Goal: Information Seeking & Learning: Learn about a topic

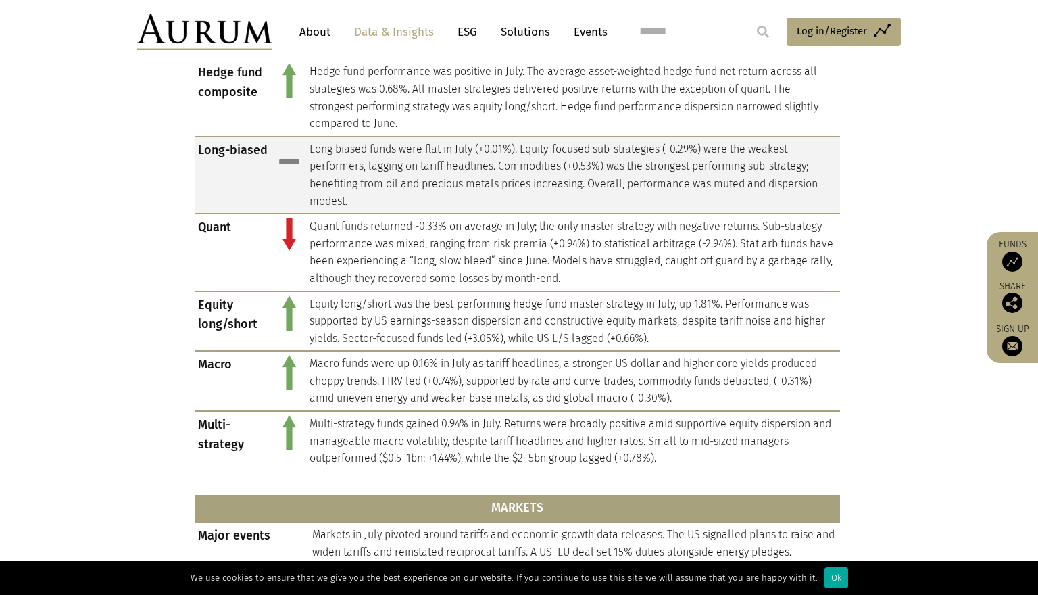
scroll to position [656, 0]
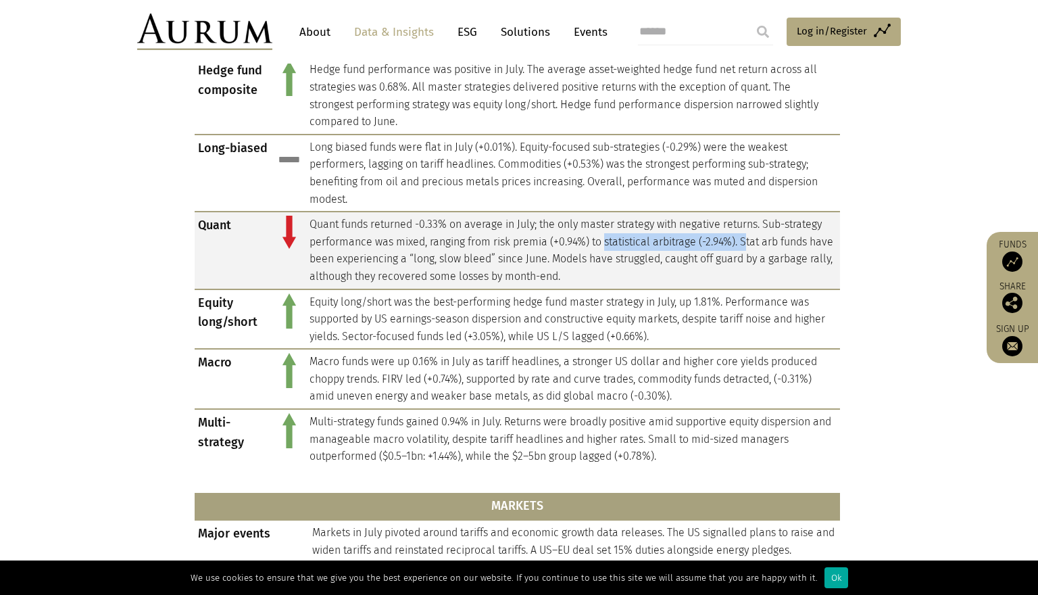
drag, startPoint x: 609, startPoint y: 231, endPoint x: 748, endPoint y: 231, distance: 139.2
click at [748, 231] on td "Quant funds returned -0.33% on average in July; the only master strategy with n…" at bounding box center [573, 249] width 534 height 77
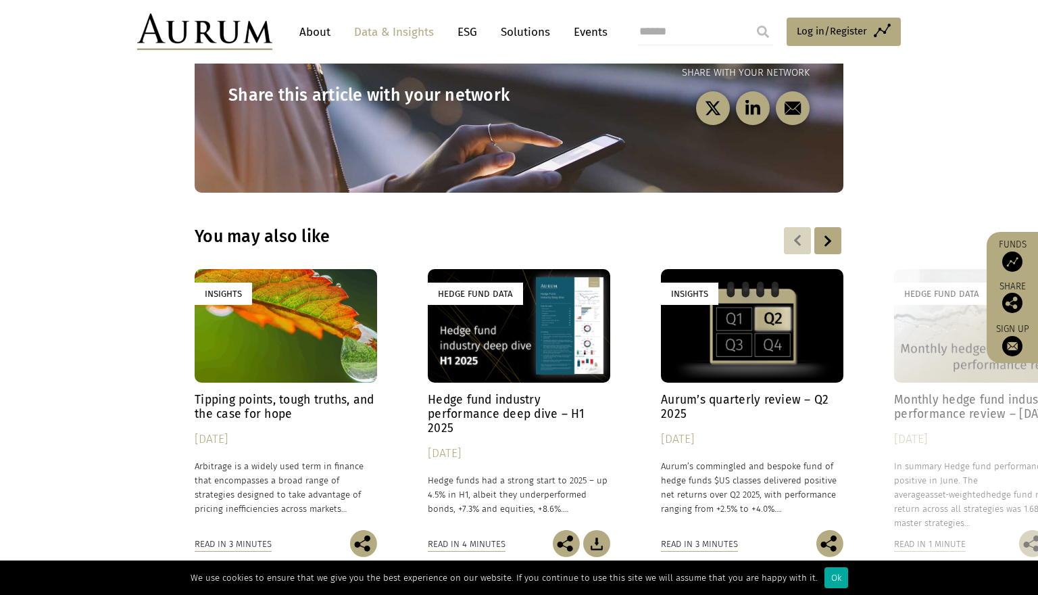
scroll to position [1868, 0]
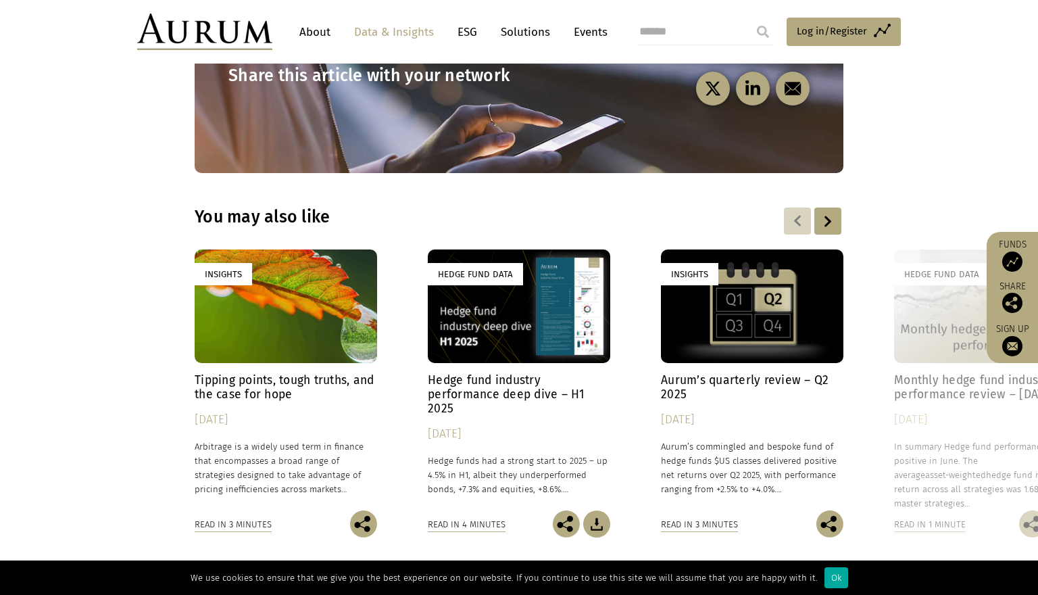
click at [314, 373] on h4 "Tipping points, tough truths, and the case for hope" at bounding box center [286, 387] width 182 height 28
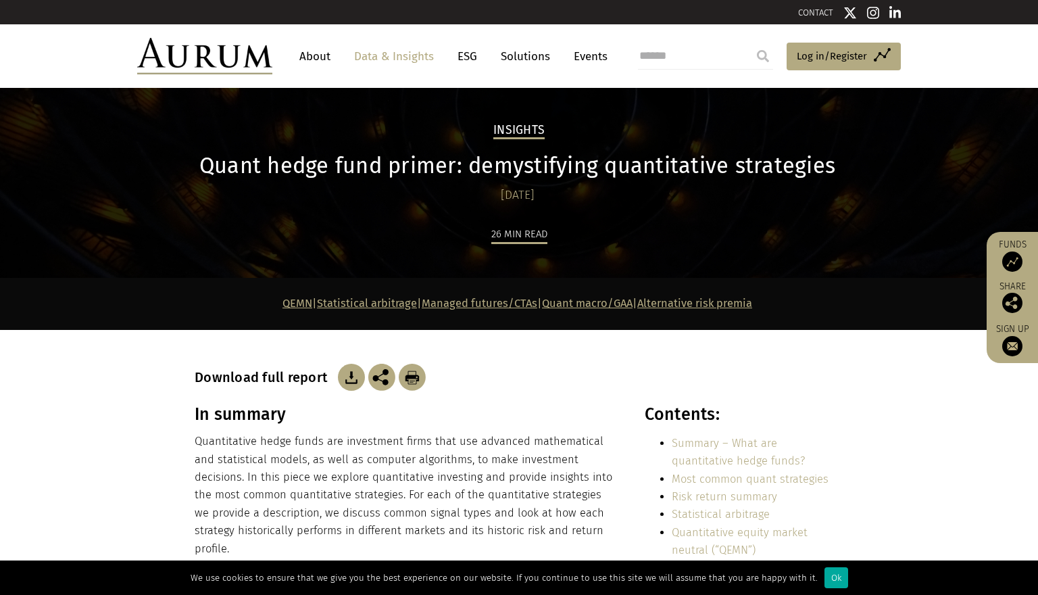
click at [412, 377] on img at bounding box center [412, 377] width 27 height 27
click at [820, 54] on span "Log in/Register" at bounding box center [832, 56] width 70 height 16
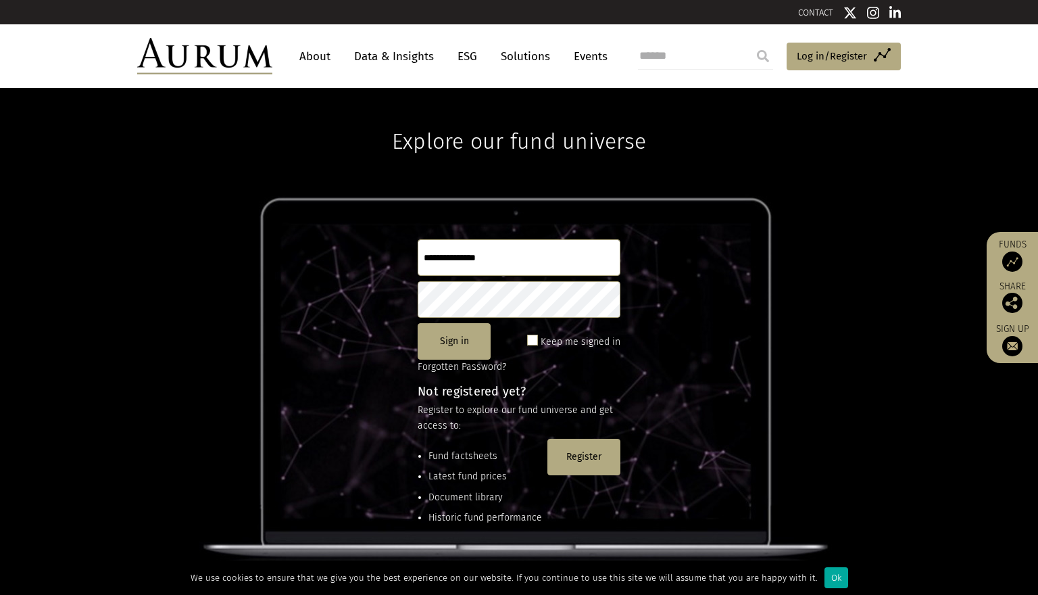
type input "**********"
click at [461, 341] on button "Sign in" at bounding box center [454, 341] width 73 height 36
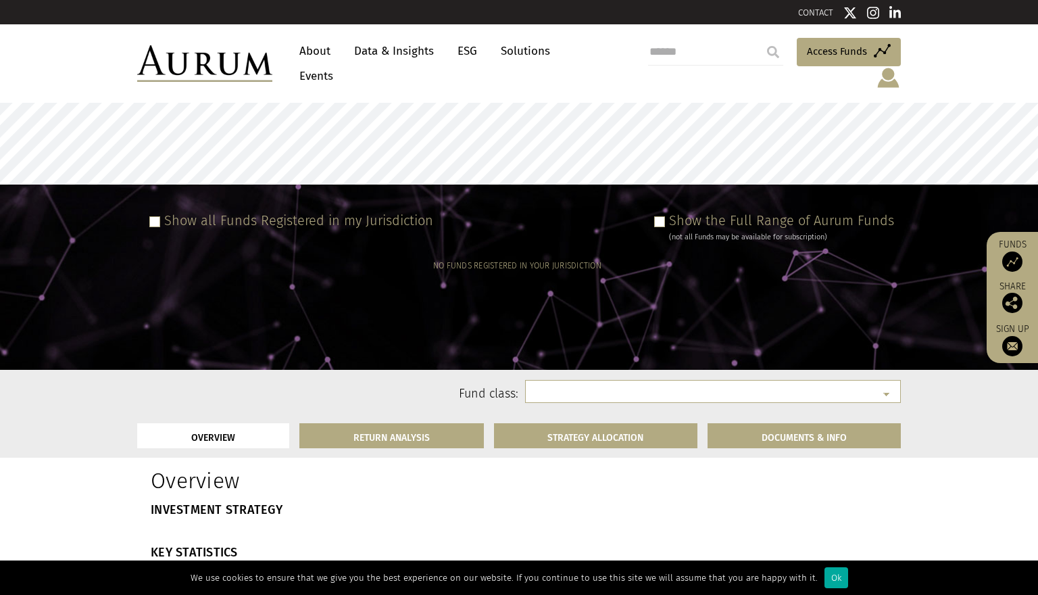
select select
click at [658, 216] on span at bounding box center [659, 221] width 11 height 11
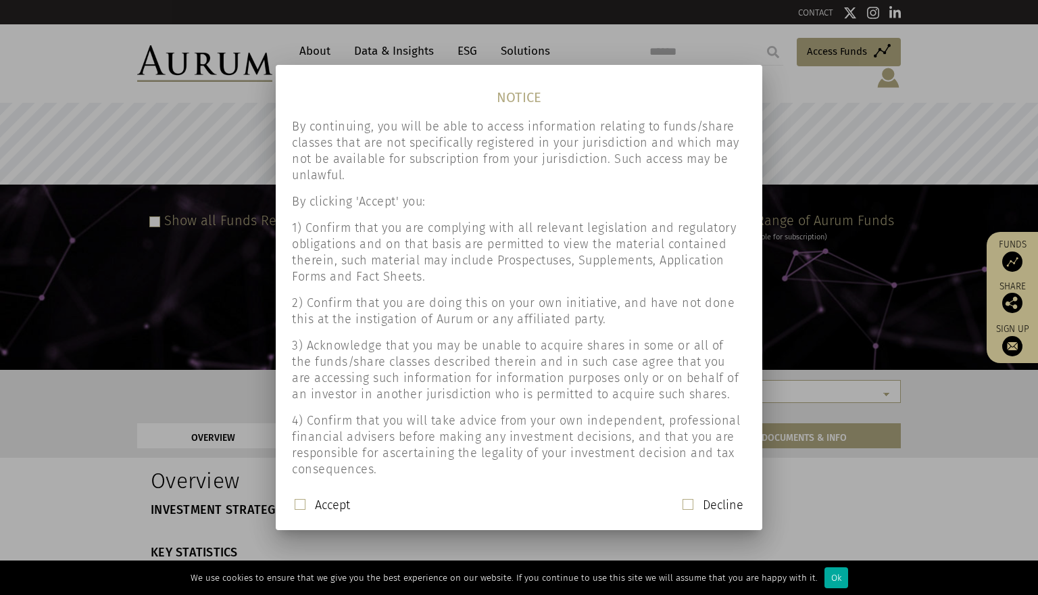
click at [301, 503] on span at bounding box center [300, 504] width 11 height 11
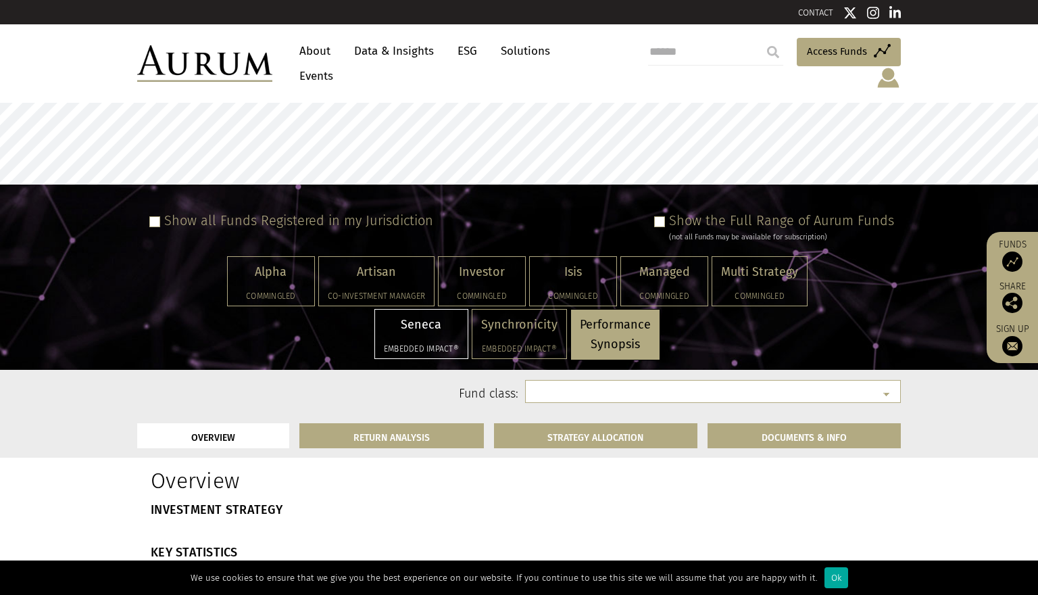
select select "**********"
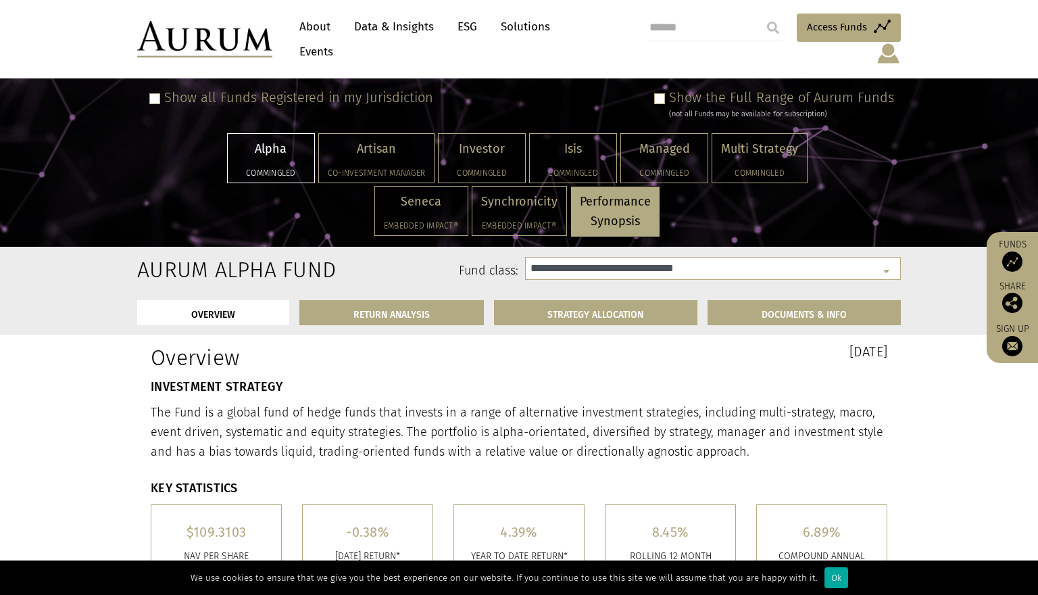
scroll to position [120, 0]
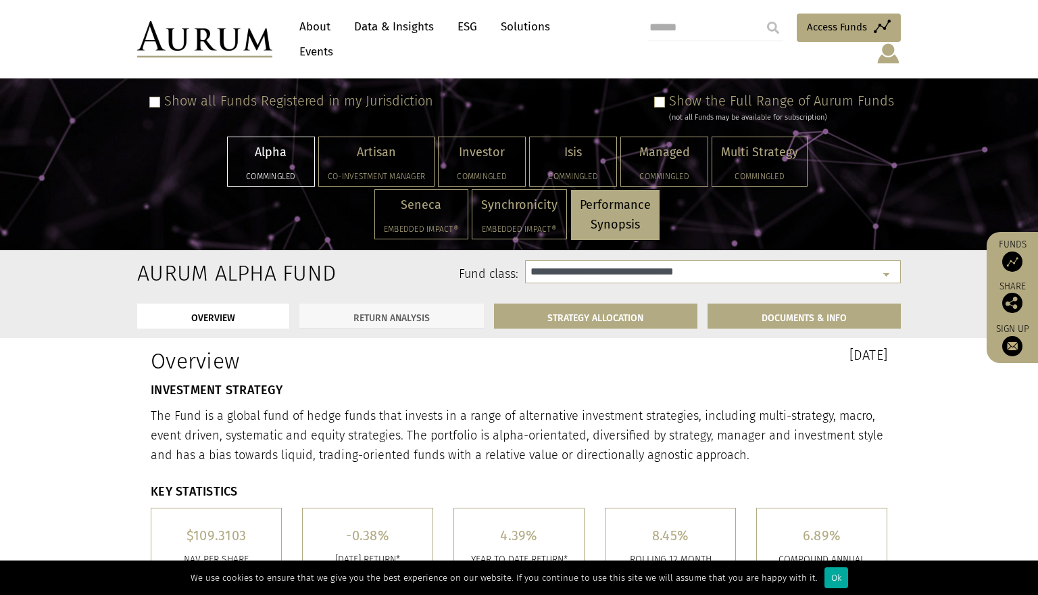
click at [417, 303] on link "RETURN ANALYSIS" at bounding box center [391, 315] width 184 height 25
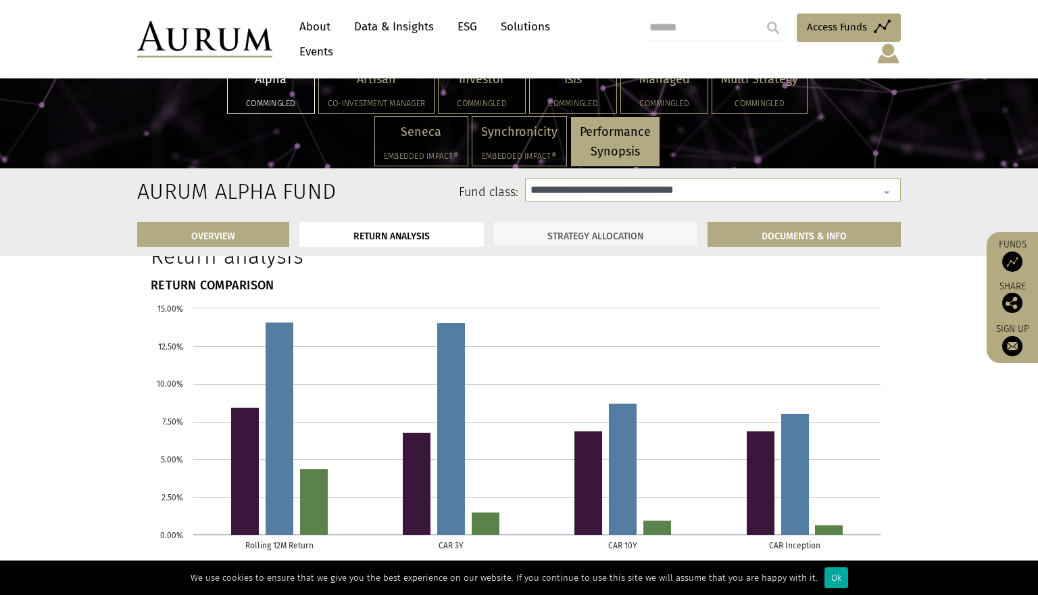
click at [562, 232] on link "STRATEGY ALLOCATION" at bounding box center [596, 234] width 204 height 25
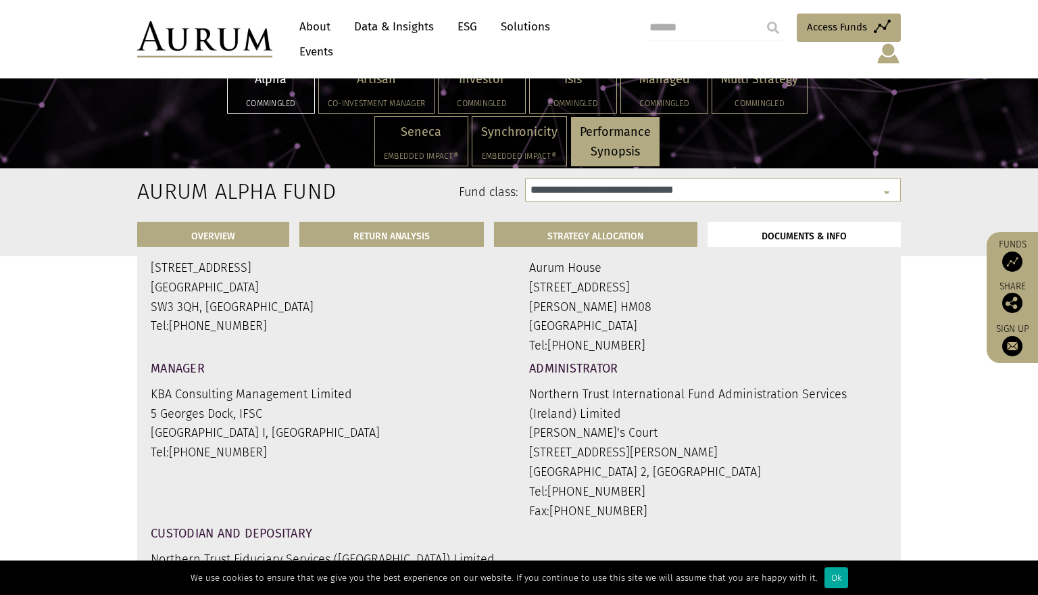
scroll to position [4941, 0]
click at [729, 91] on div "Multi Strategy Commingled" at bounding box center [759, 88] width 95 height 49
select select "**********"
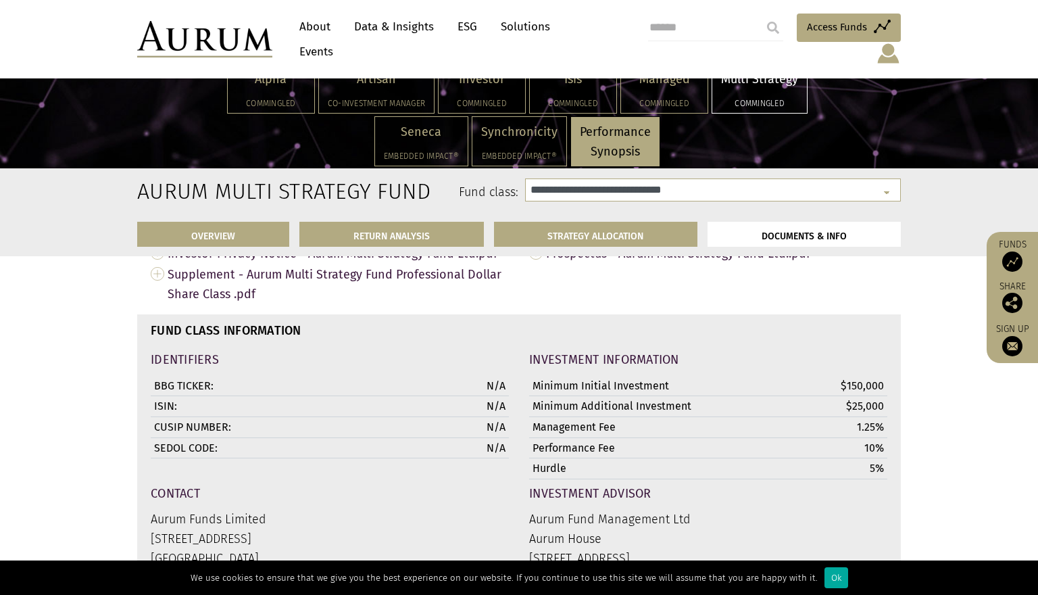
scroll to position [4746, 0]
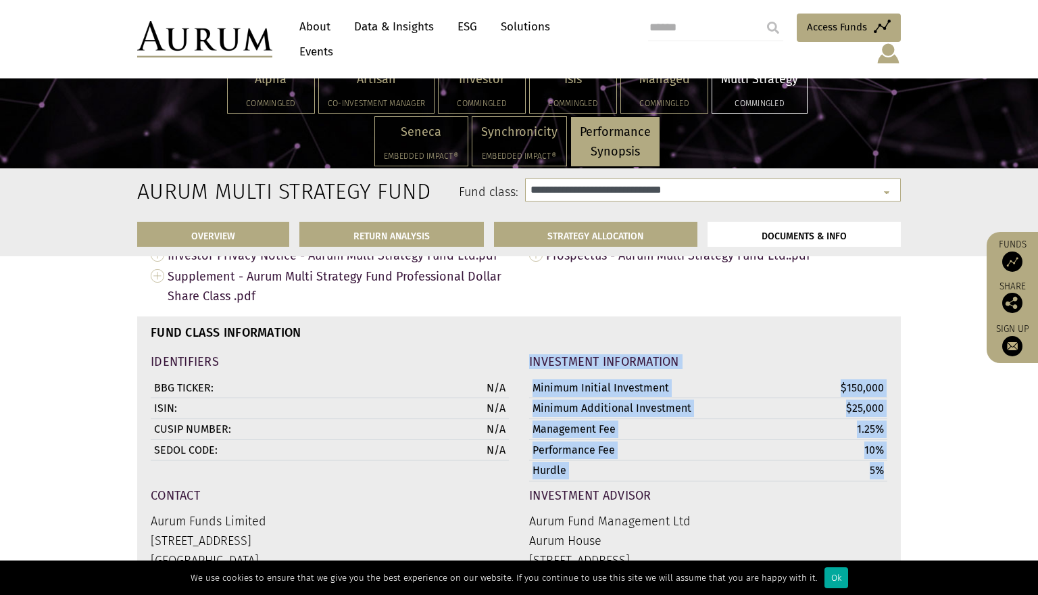
drag, startPoint x: 528, startPoint y: 364, endPoint x: 885, endPoint y: 445, distance: 366.0
click at [885, 445] on div "INVESTMENT INFORMATION Minimum Initial Investment $150,000 Minimum Additional I…" at bounding box center [708, 415] width 378 height 132
click at [866, 460] on td "5%" at bounding box center [822, 470] width 130 height 21
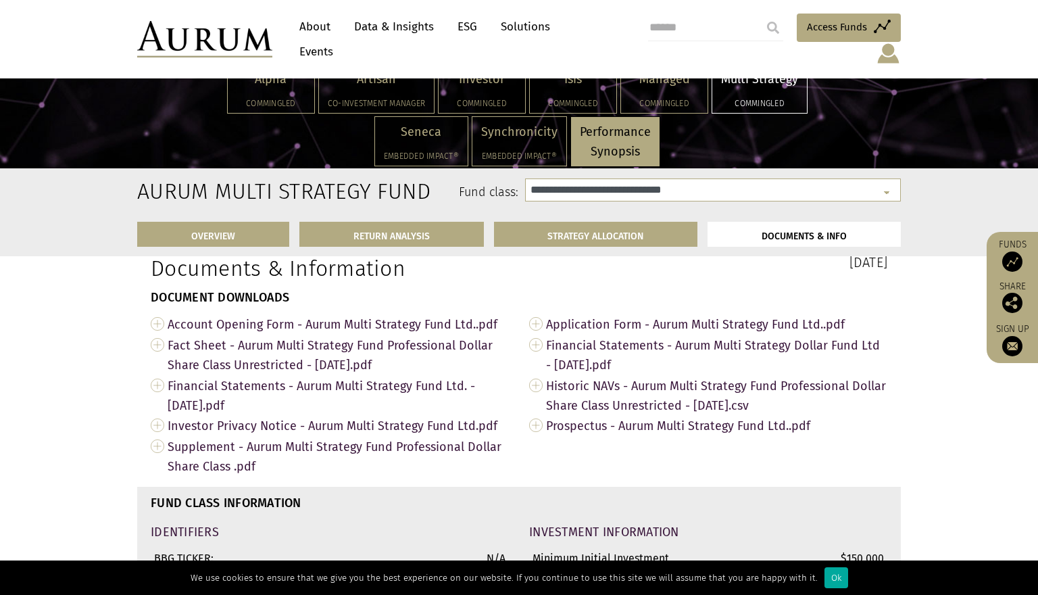
scroll to position [4552, 0]
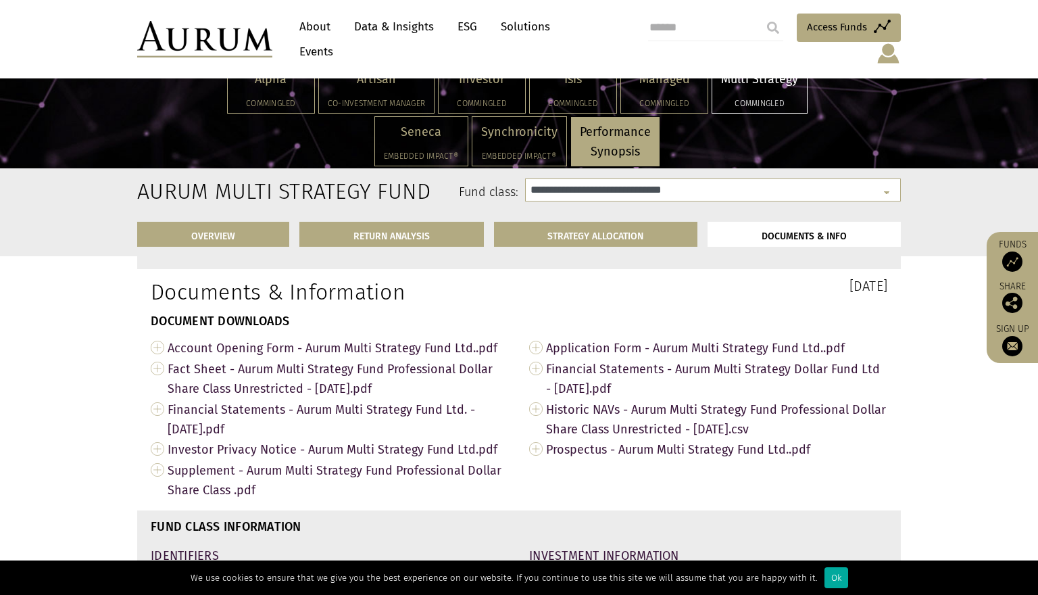
click at [753, 239] on li "DOCUMENTS & INFO" at bounding box center [803, 234] width 193 height 24
click at [405, 358] on span "Fact Sheet - Aurum Multi Strategy Fund Professional Dollar Share Class Unrestri…" at bounding box center [338, 378] width 341 height 41
click at [335, 358] on span "Fact Sheet - Aurum Multi Strategy Fund Professional Dollar Share Class Unrestri…" at bounding box center [338, 378] width 341 height 41
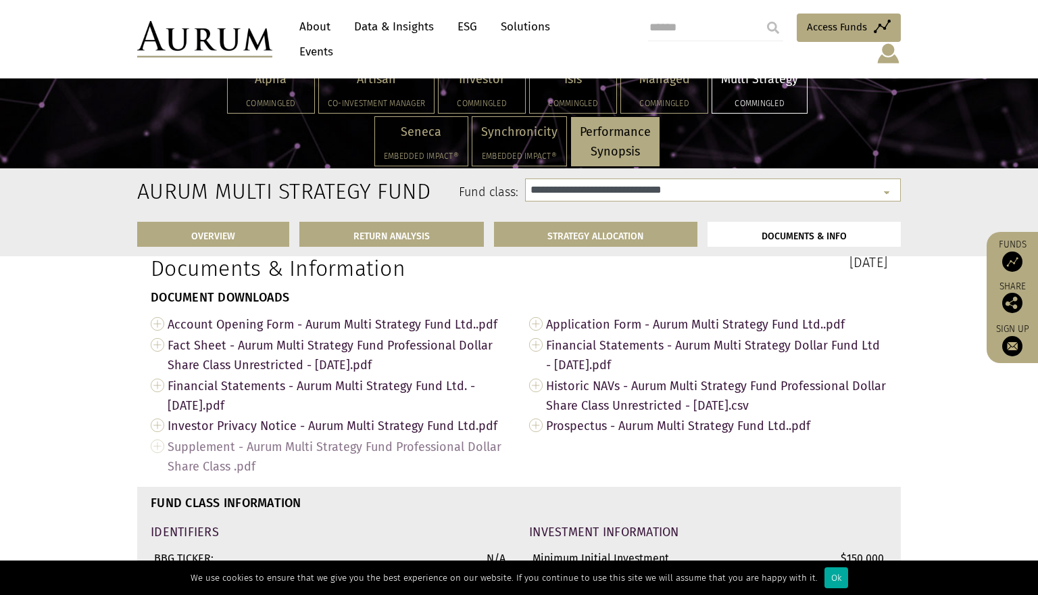
scroll to position [4567, 0]
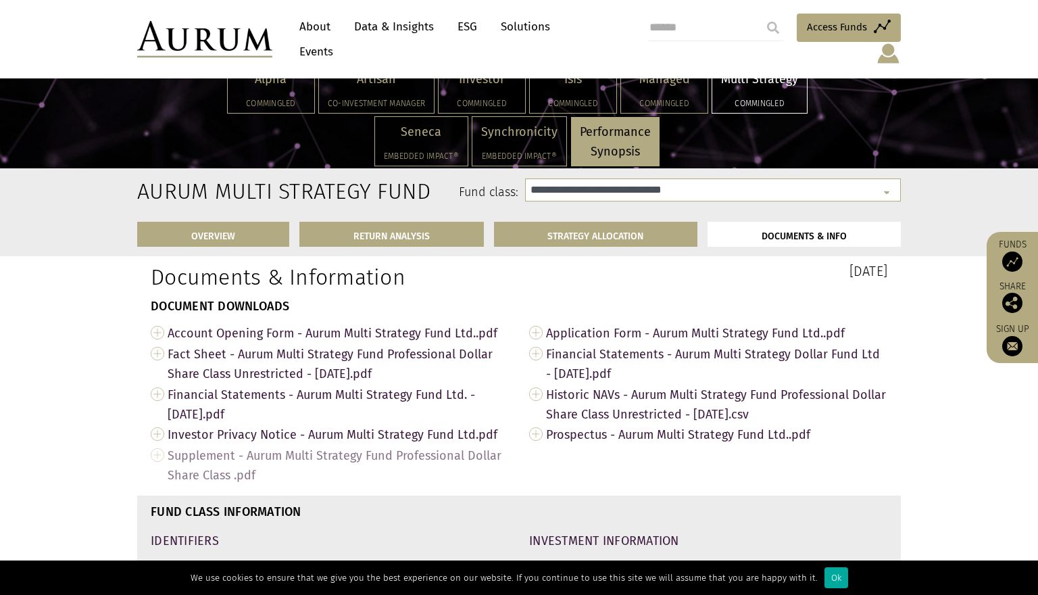
click at [321, 445] on span "Supplement - Aurum Multi Strategy Fund Professional Dollar Share Class .pdf" at bounding box center [338, 465] width 341 height 41
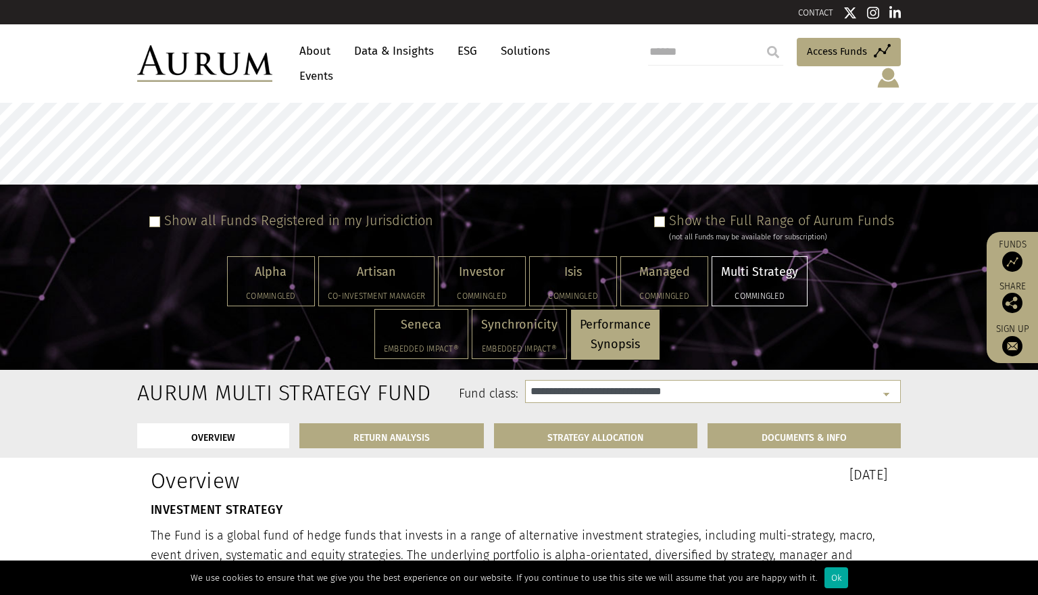
scroll to position [0, 0]
click at [157, 216] on span at bounding box center [154, 221] width 11 height 11
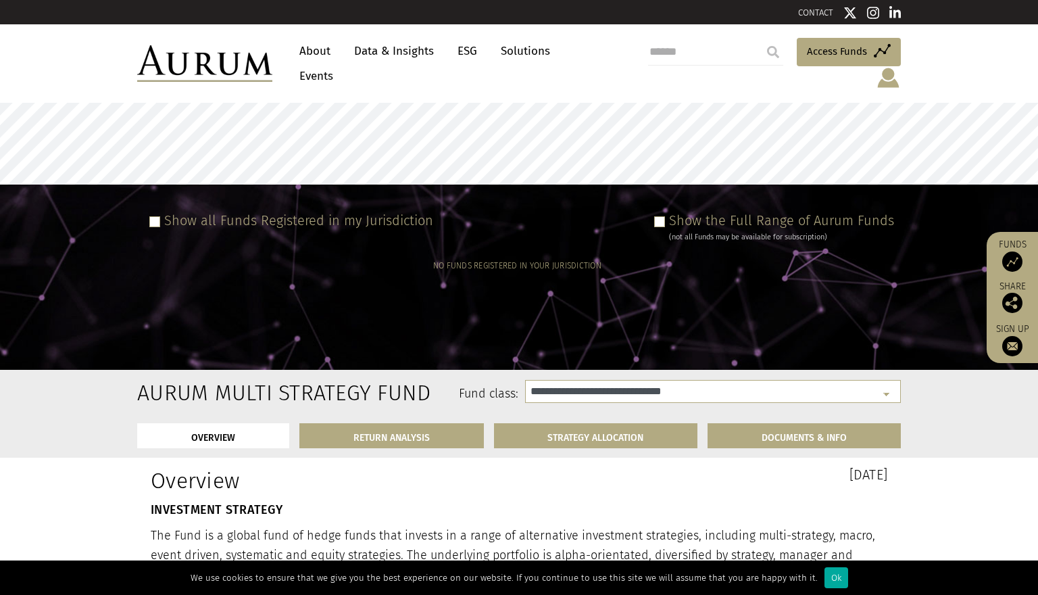
click at [157, 216] on span at bounding box center [154, 221] width 11 height 11
click at [665, 216] on span at bounding box center [659, 221] width 11 height 11
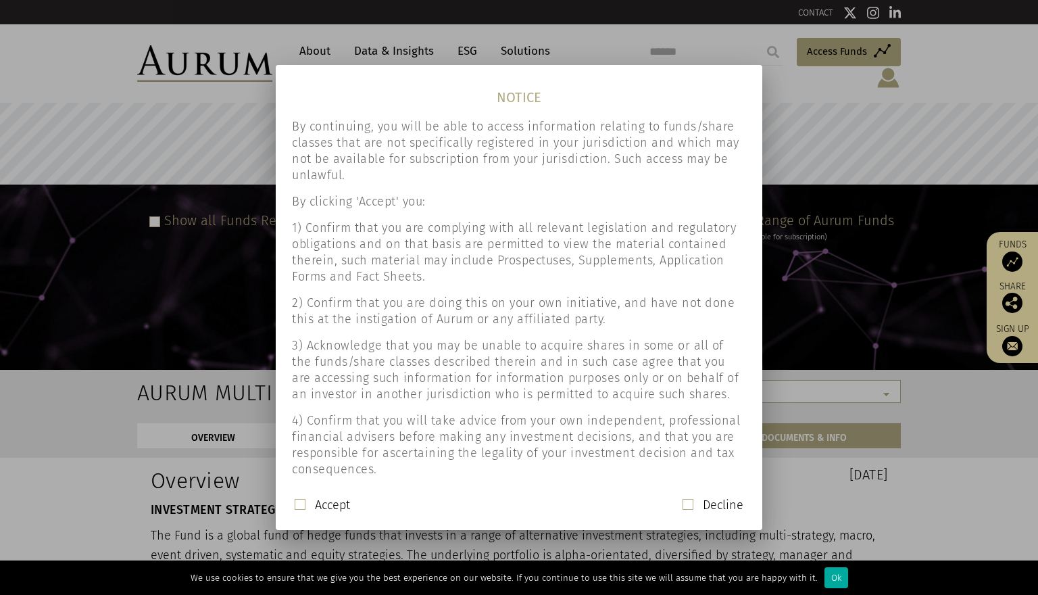
click at [305, 507] on div "Accept" at bounding box center [322, 506] width 55 height 18
click at [289, 505] on div "Accept Decline" at bounding box center [519, 511] width 476 height 28
click at [301, 505] on span at bounding box center [300, 504] width 11 height 11
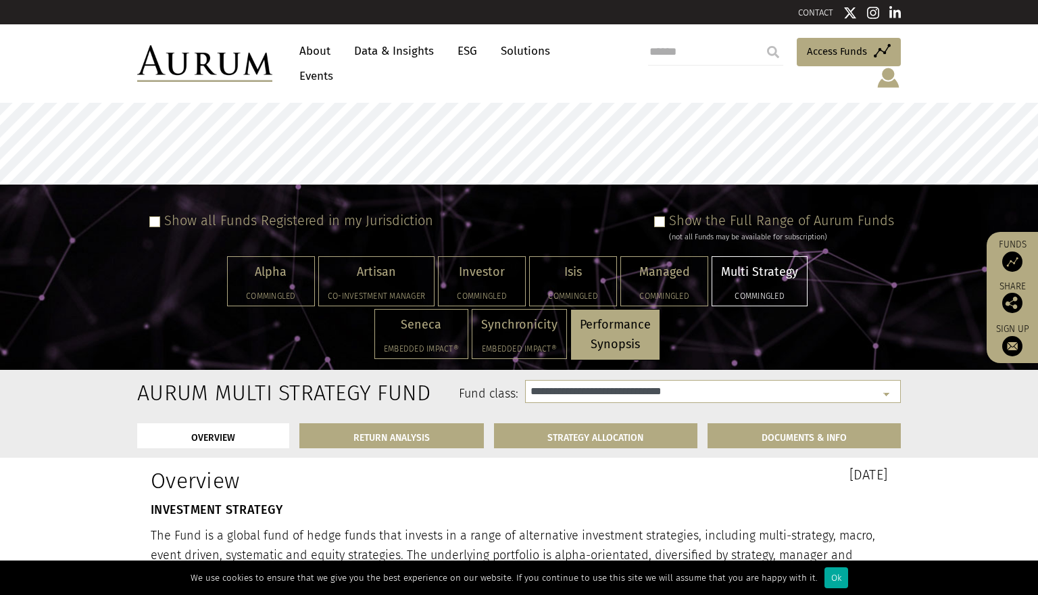
click at [756, 262] on p "Multi Strategy" at bounding box center [759, 272] width 77 height 20
click at [612, 331] on p "Performance Synopsis" at bounding box center [615, 334] width 71 height 39
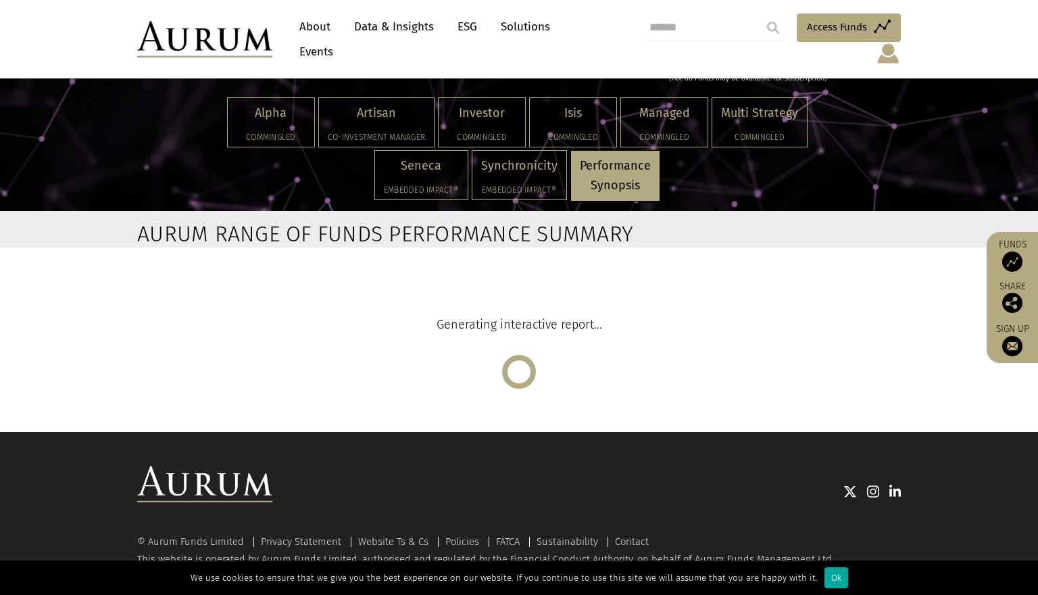
scroll to position [158, 0]
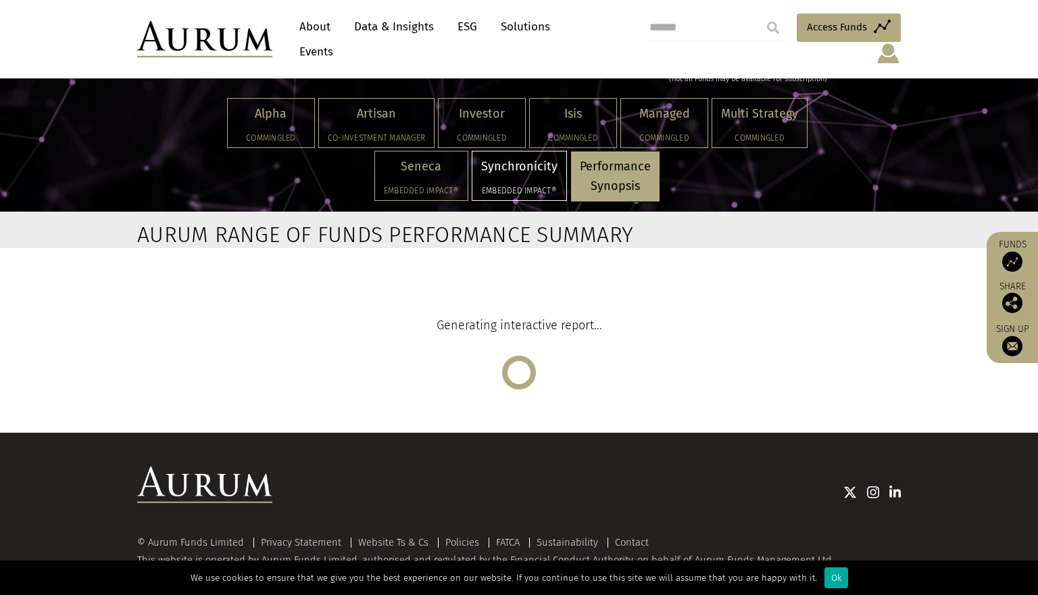
click at [552, 166] on div "Synchronicity Embedded Impact®" at bounding box center [519, 175] width 94 height 49
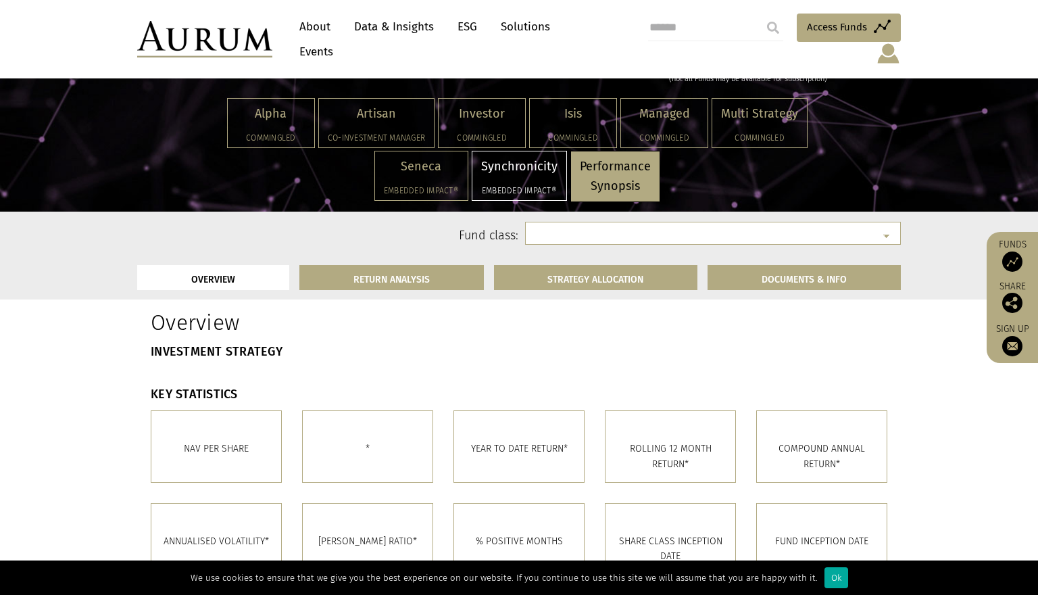
select select "**********"
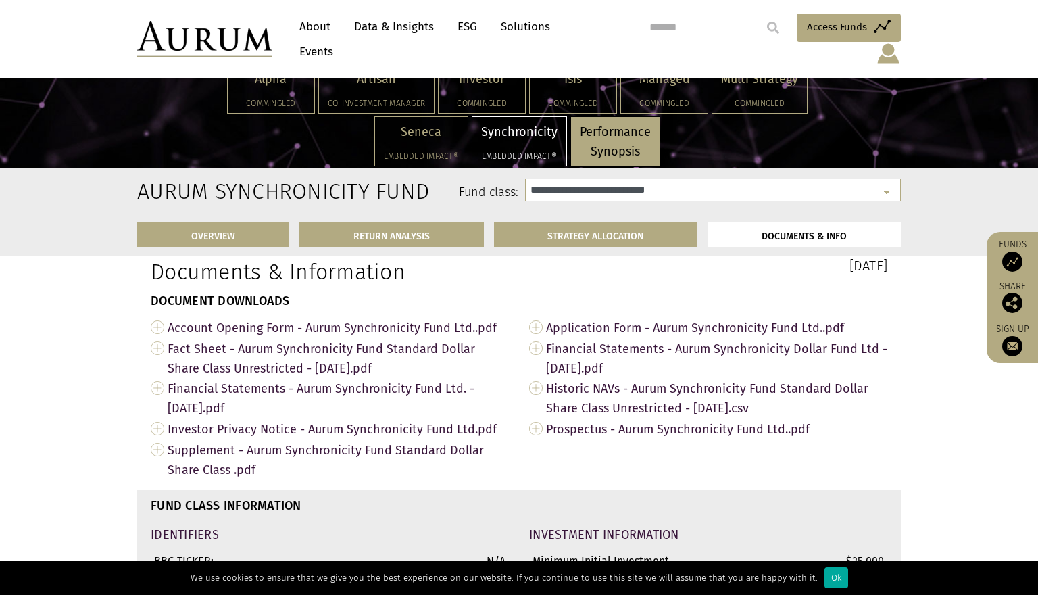
scroll to position [4648, 0]
click at [332, 337] on span "Fact Sheet - Aurum Synchronicity Fund Standard Dollar Share Class Unrestricted …" at bounding box center [338, 357] width 341 height 41
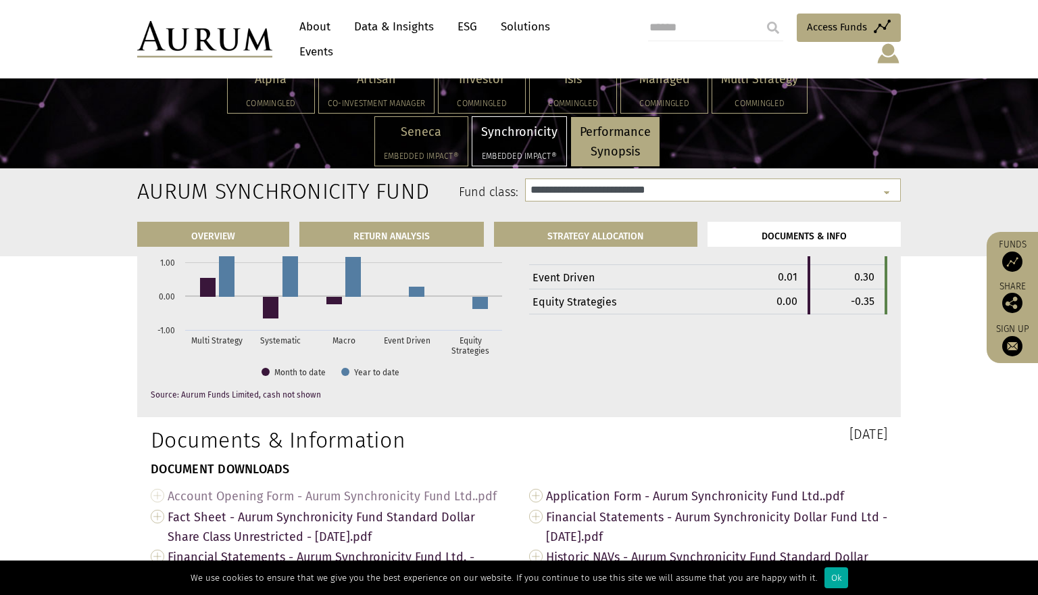
scroll to position [4480, 0]
click at [496, 97] on div "Investor Commingled" at bounding box center [482, 88] width 86 height 49
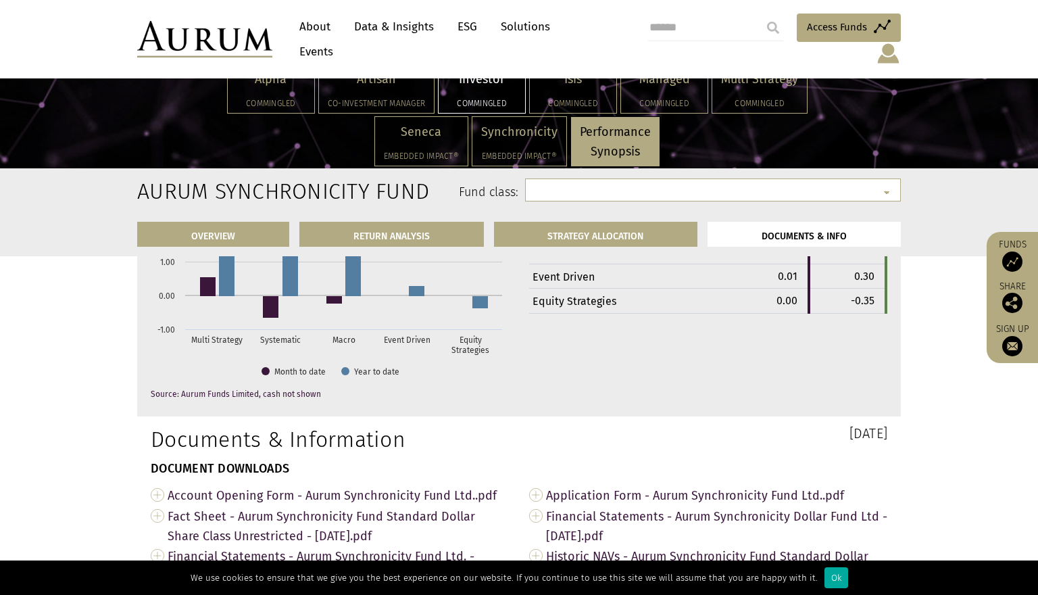
select select "**********"
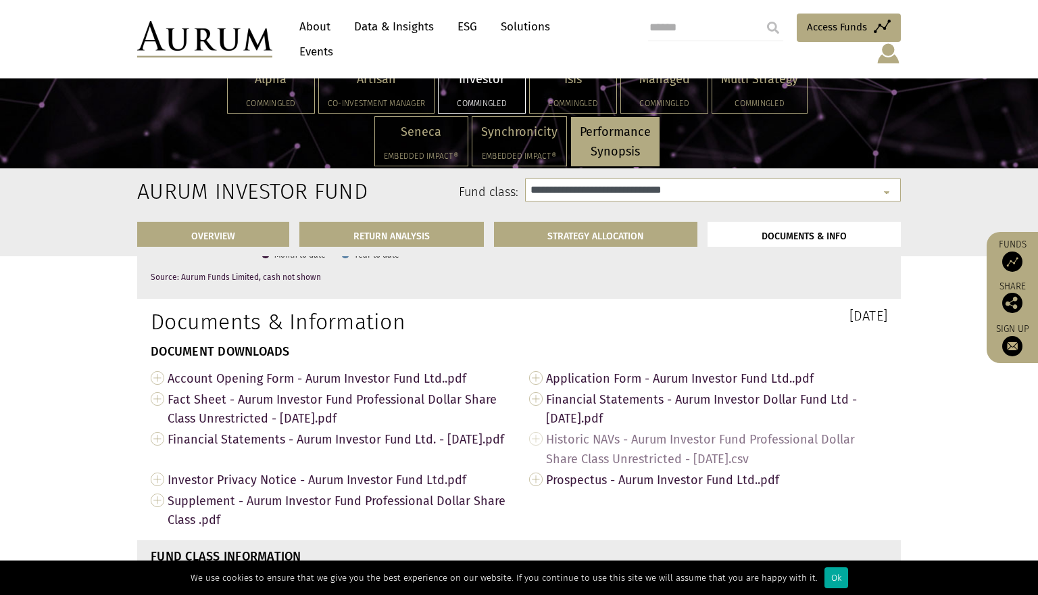
scroll to position [4736, 0]
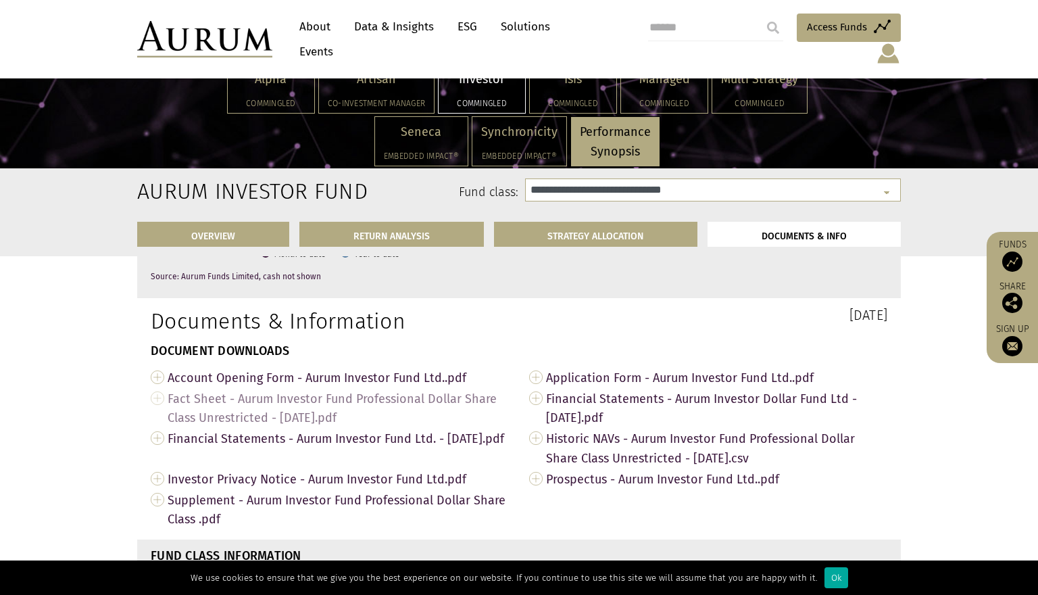
click at [411, 388] on span "Fact Sheet - Aurum Investor Fund Professional Dollar Share Class Unrestricted -…" at bounding box center [338, 408] width 341 height 41
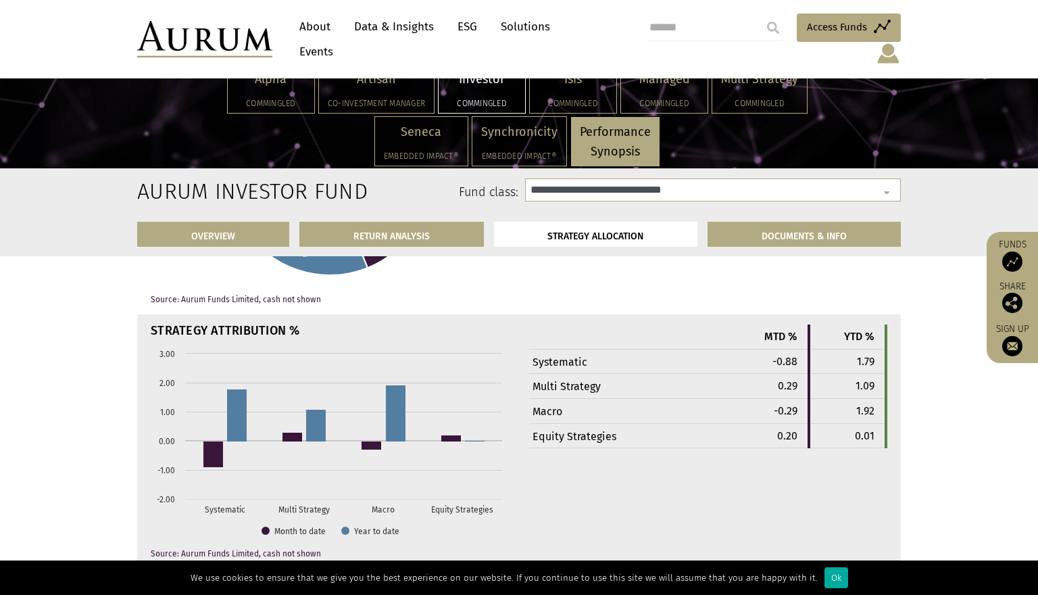
scroll to position [4364, 0]
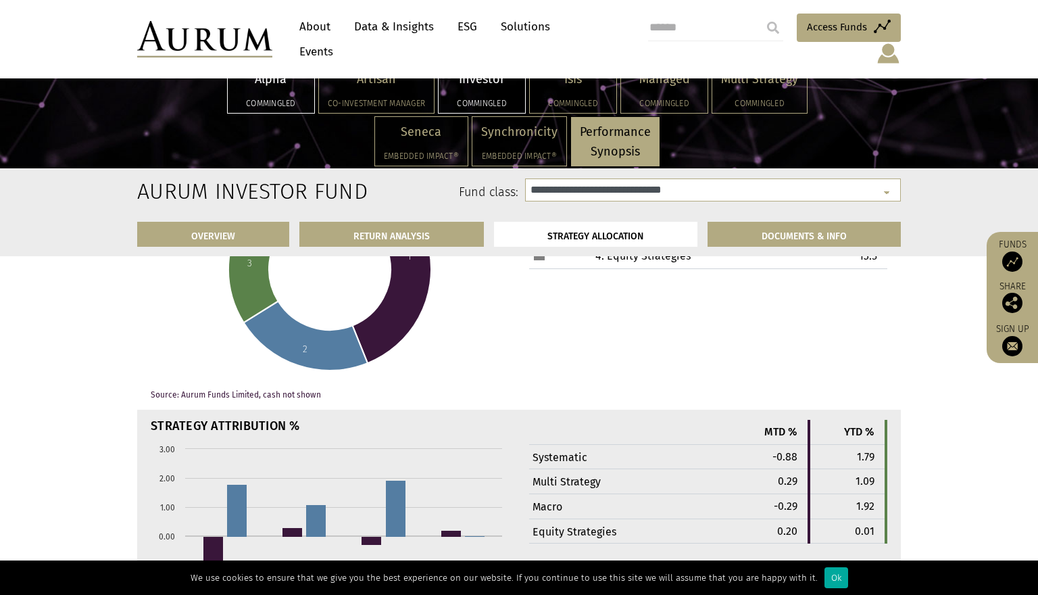
click at [279, 89] on div "Alpha Commingled" at bounding box center [271, 88] width 86 height 49
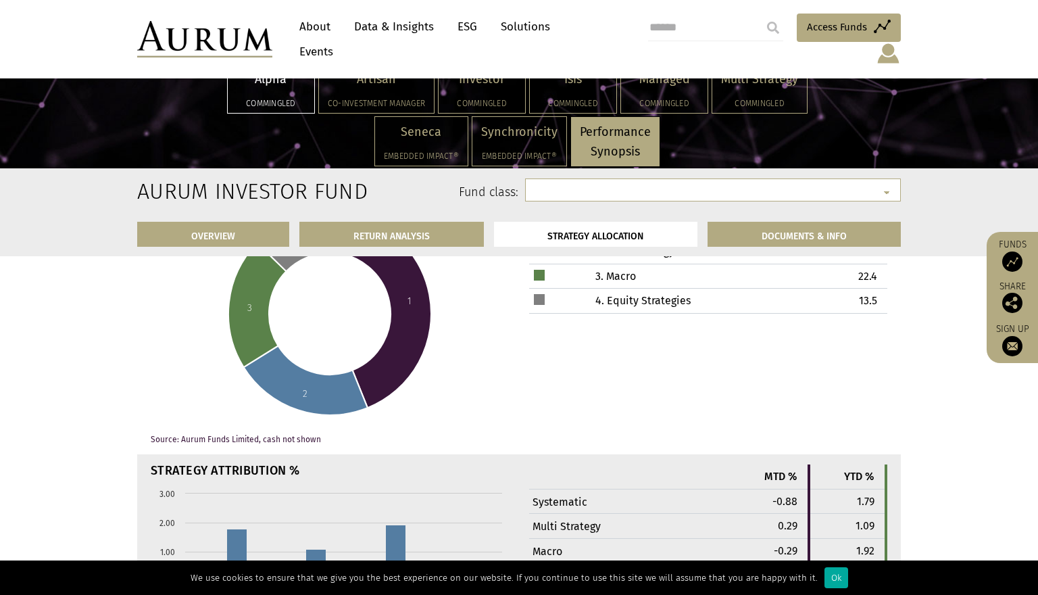
select select "**********"
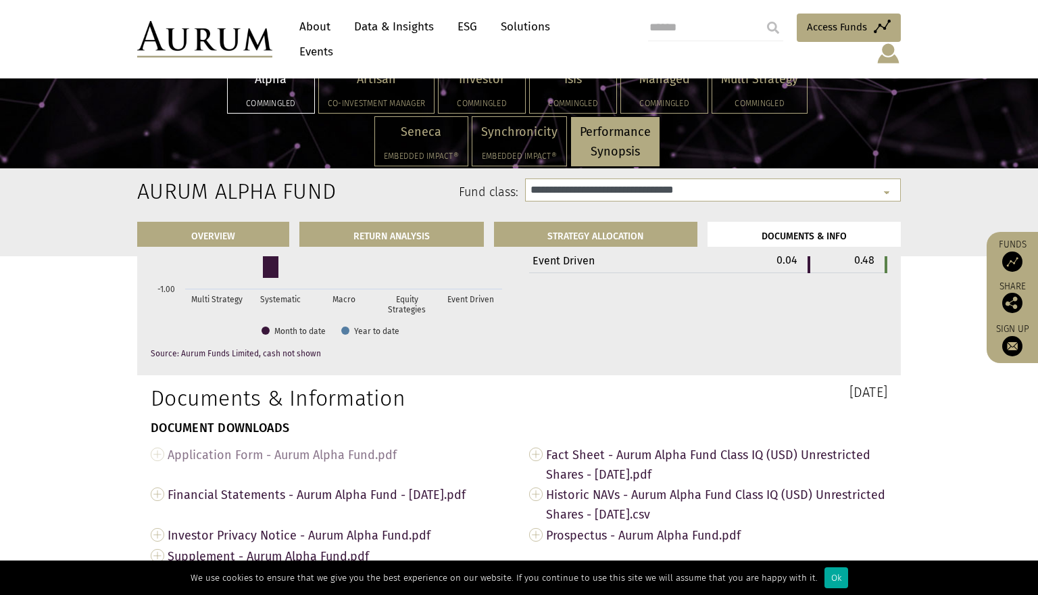
scroll to position [4424, 0]
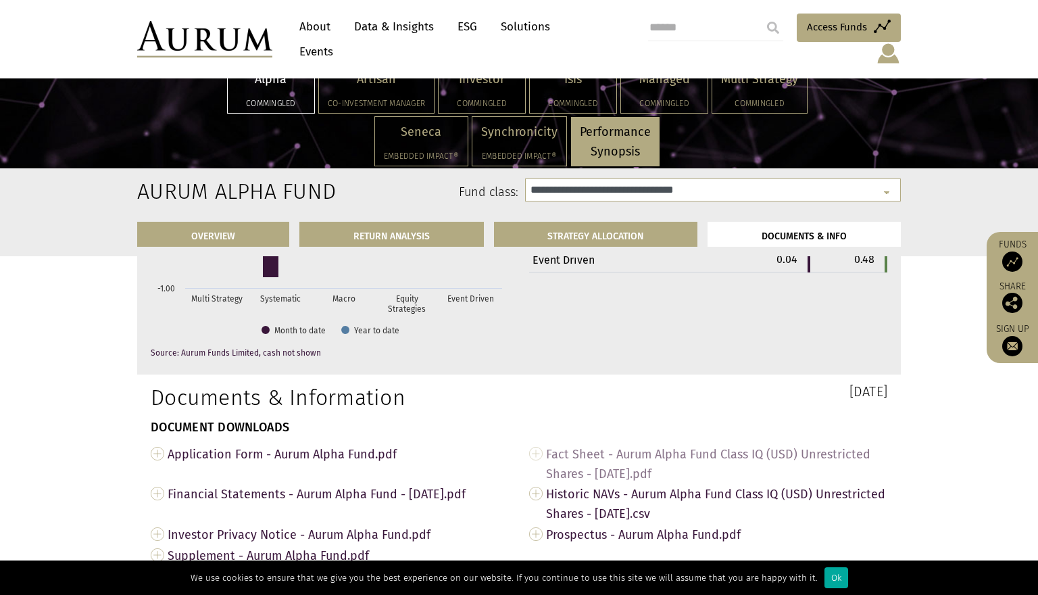
click at [712, 443] on span "Fact Sheet - Aurum Alpha Fund Class IQ (USD) Unrestricted Shares - Jul 2025.pdf" at bounding box center [716, 463] width 341 height 41
